Goal: Task Accomplishment & Management: Use online tool/utility

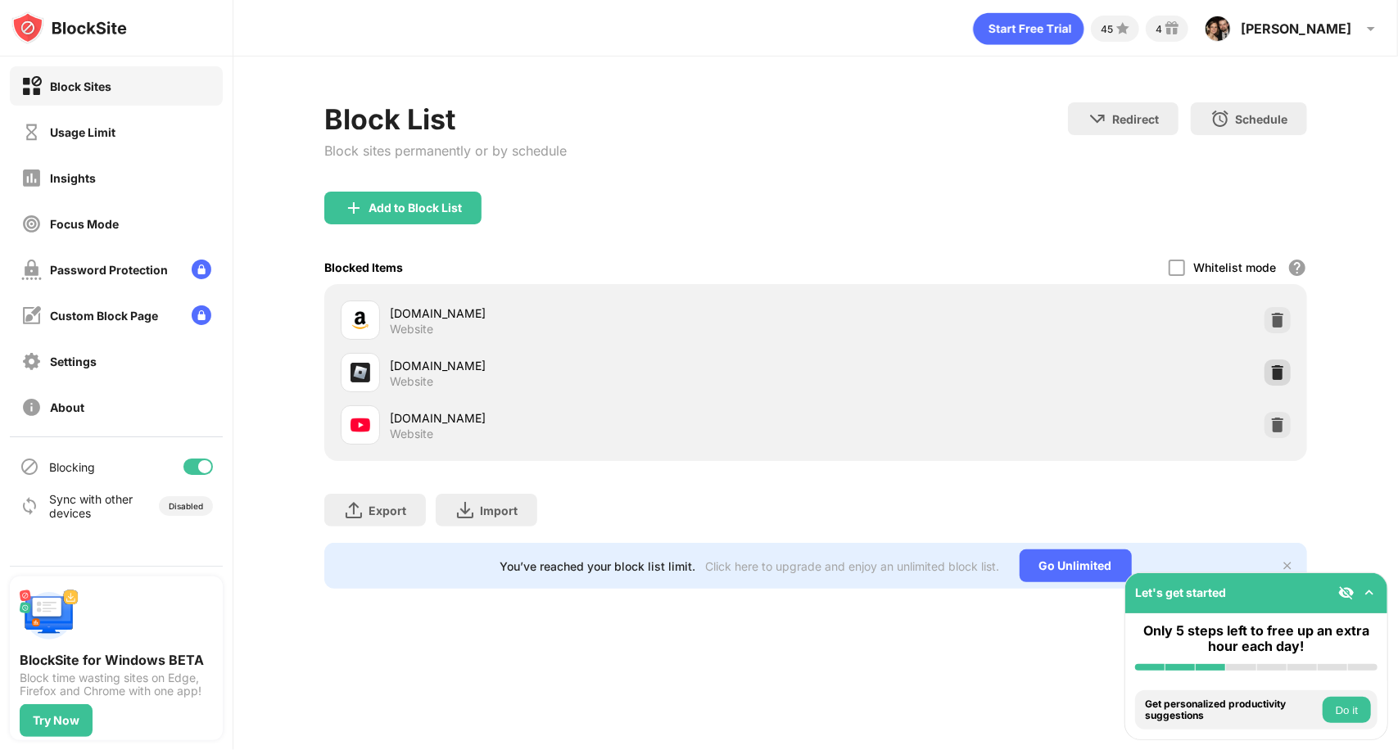
click at [1265, 371] on div at bounding box center [1277, 372] width 26 height 26
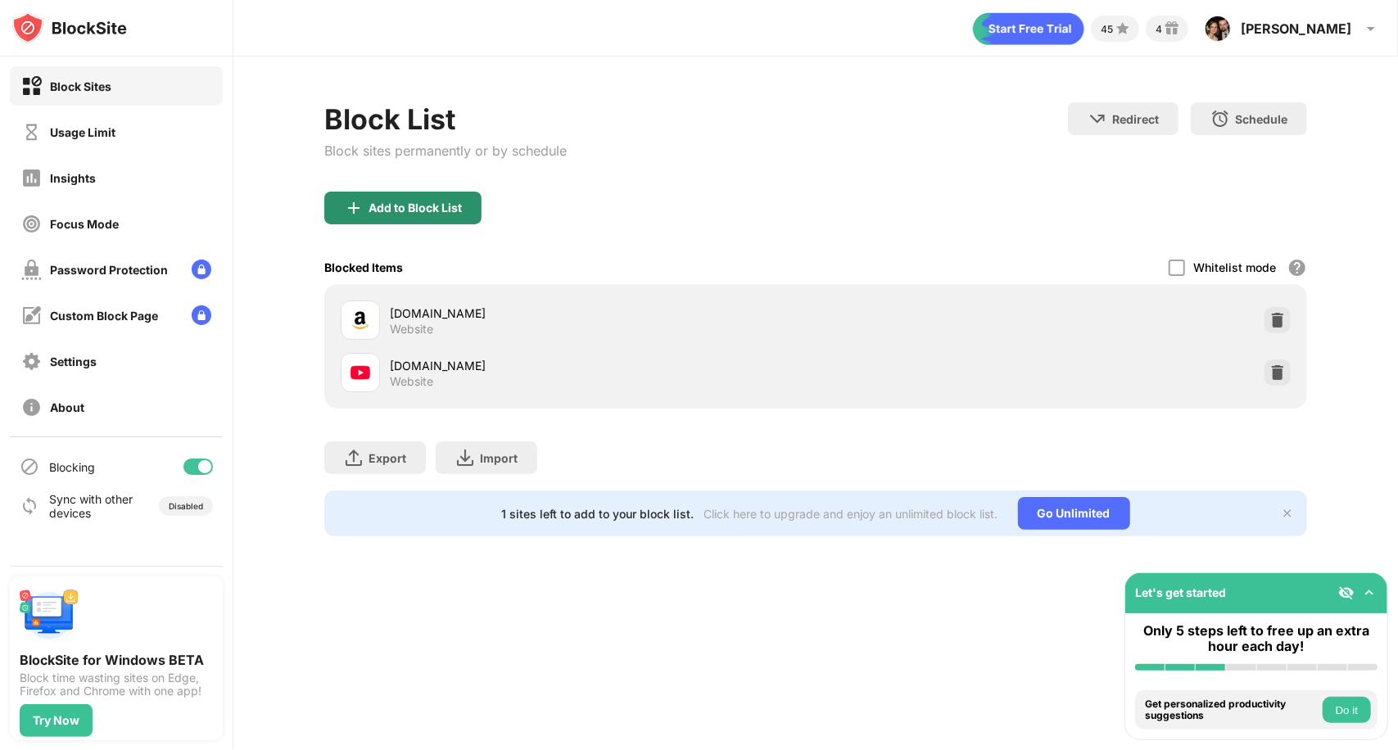
click at [420, 187] on div "Block List Block sites permanently or by schedule" at bounding box center [445, 146] width 242 height 89
click at [409, 208] on div "Add to Block List" at bounding box center [414, 207] width 93 height 13
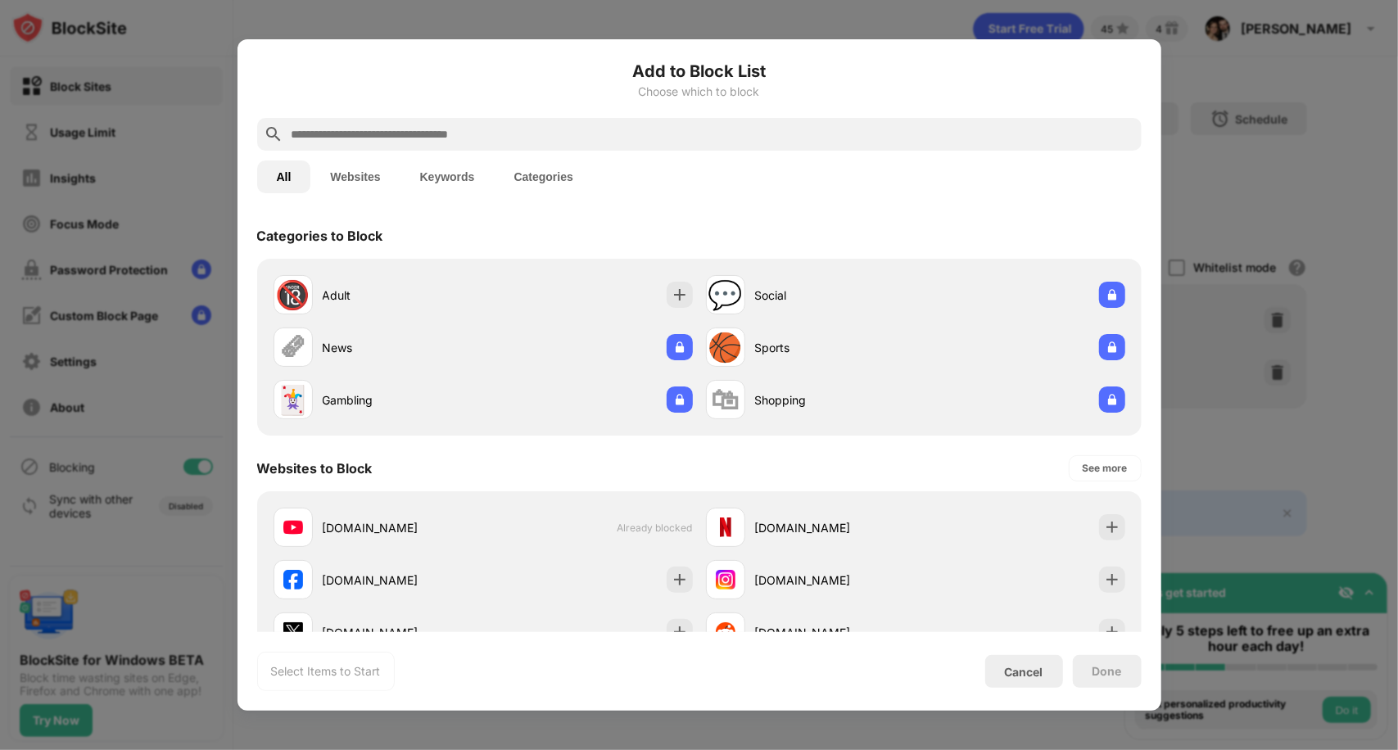
click at [434, 134] on input "text" at bounding box center [712, 134] width 845 height 20
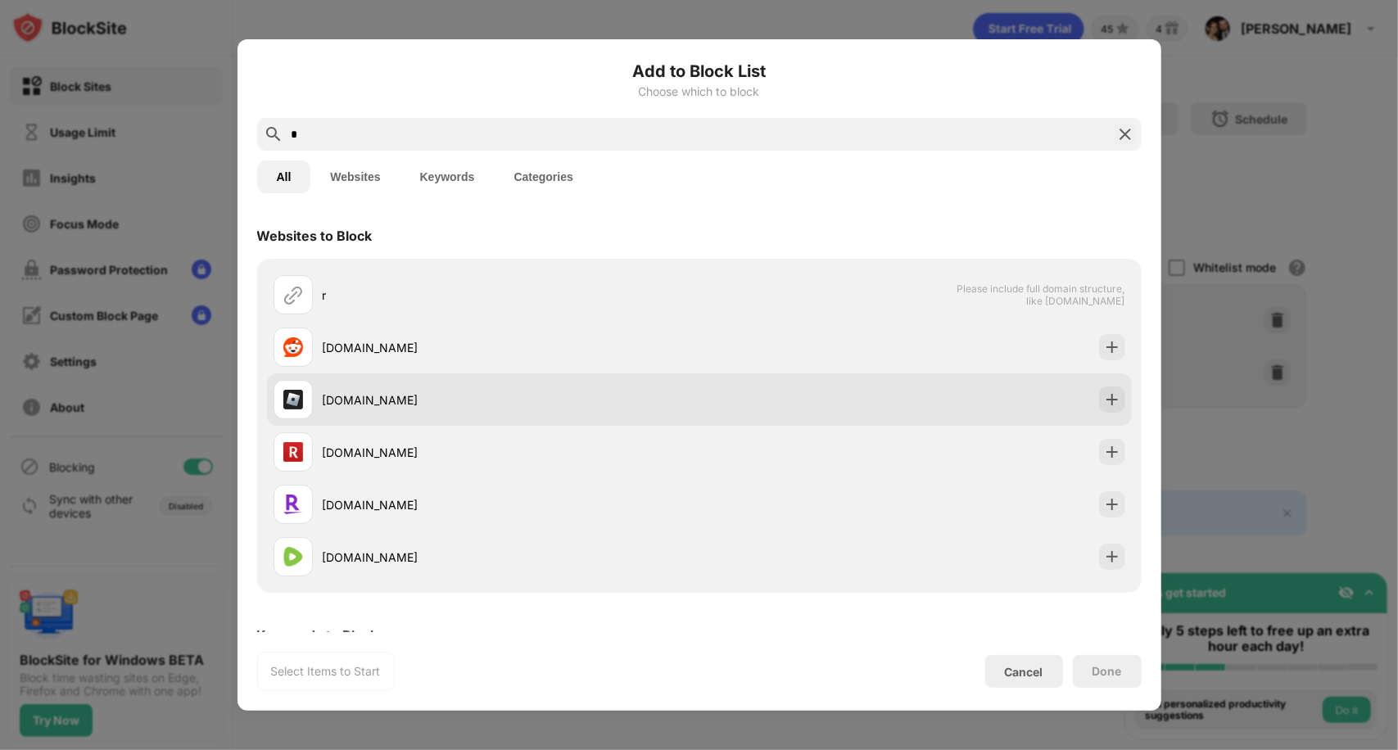
type input "*"
click at [368, 414] on div "[DOMAIN_NAME]" at bounding box center [486, 399] width 426 height 39
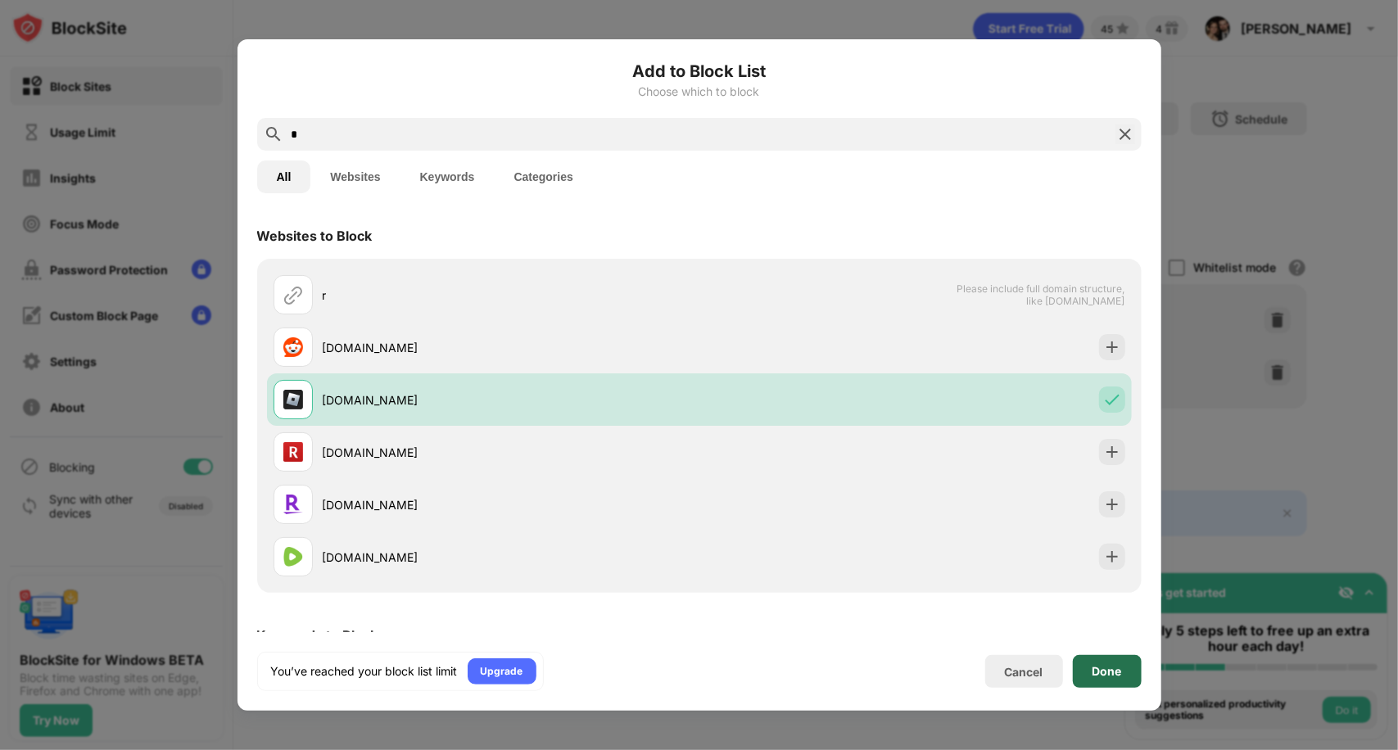
click at [1109, 682] on div "Done" at bounding box center [1107, 671] width 69 height 33
